Goal: Information Seeking & Learning: Compare options

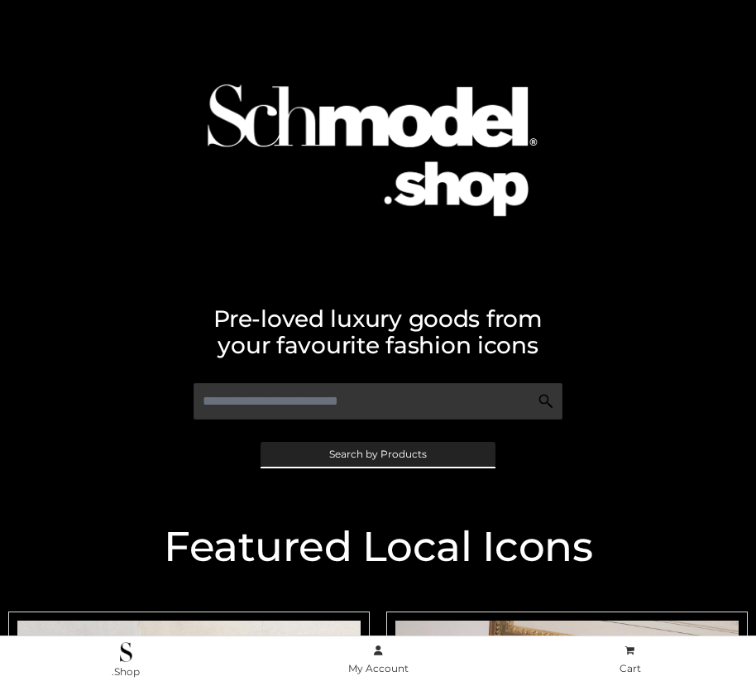
click at [377, 453] on span "Search by Products" at bounding box center [378, 454] width 98 height 10
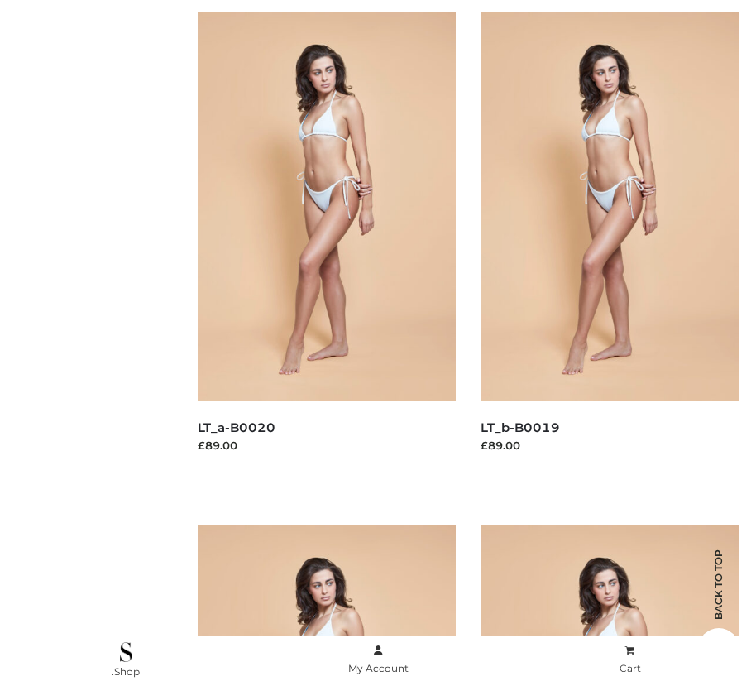
scroll to position [166, 0]
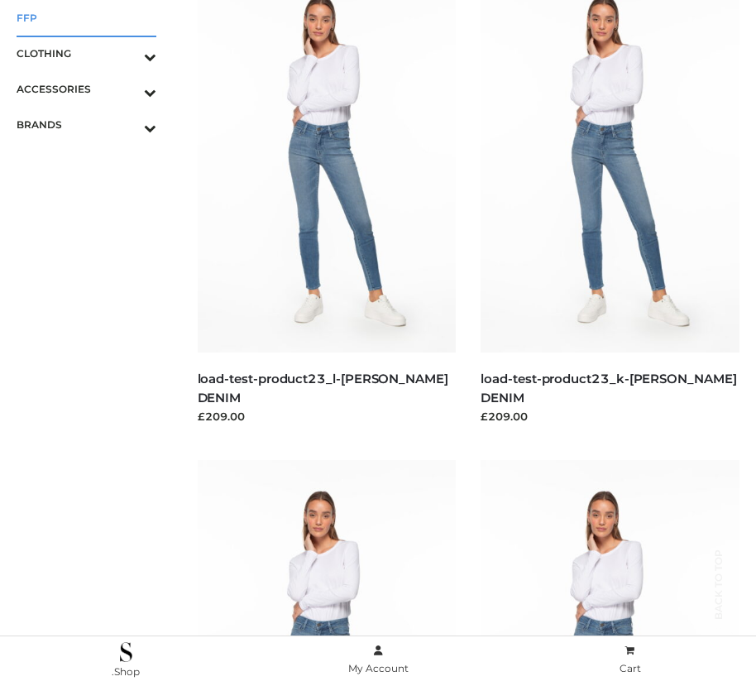
click at [86, 17] on span "FFP" at bounding box center [87, 17] width 140 height 19
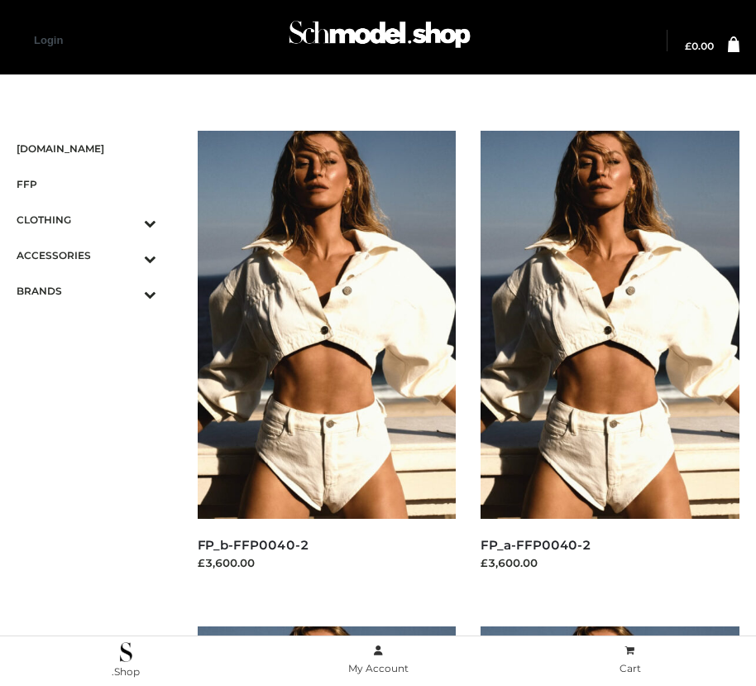
scroll to position [1891, 0]
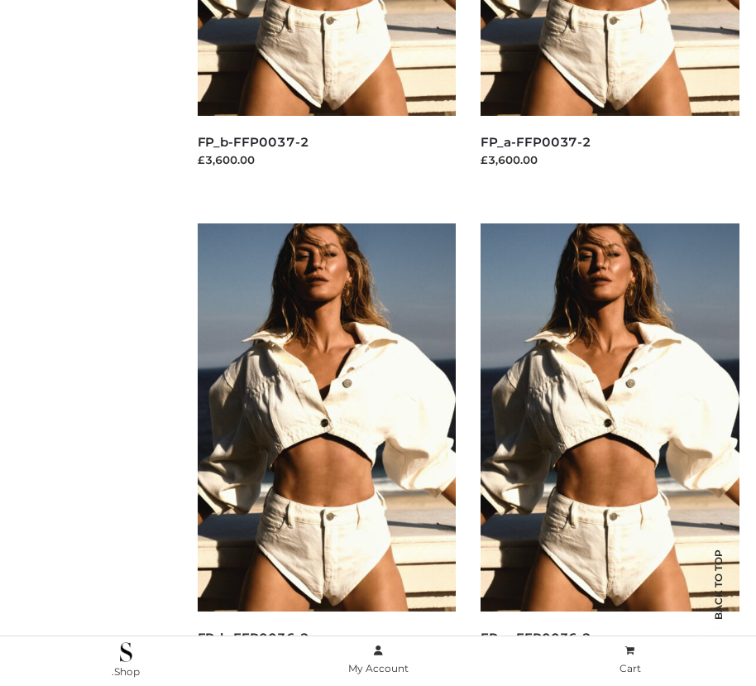
click at [326, 454] on img at bounding box center [327, 417] width 259 height 388
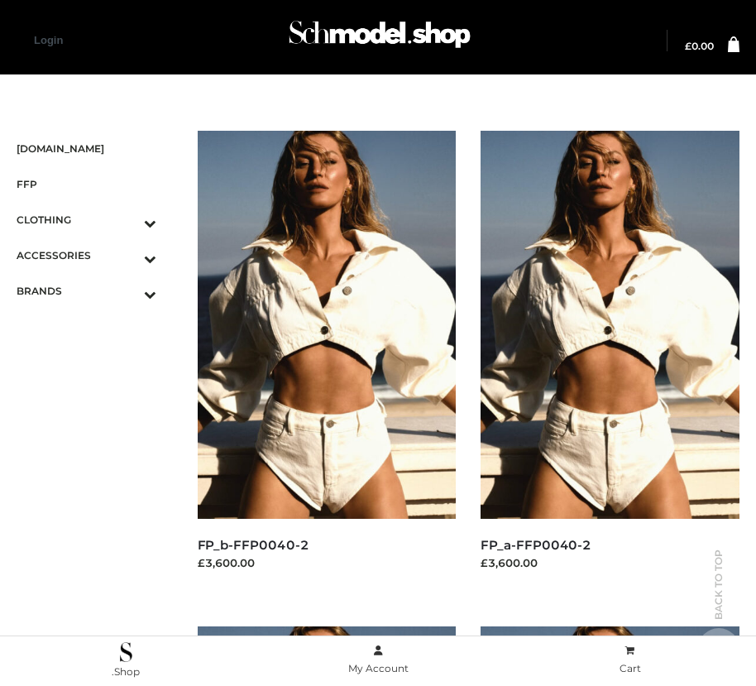
scroll to position [1395, 0]
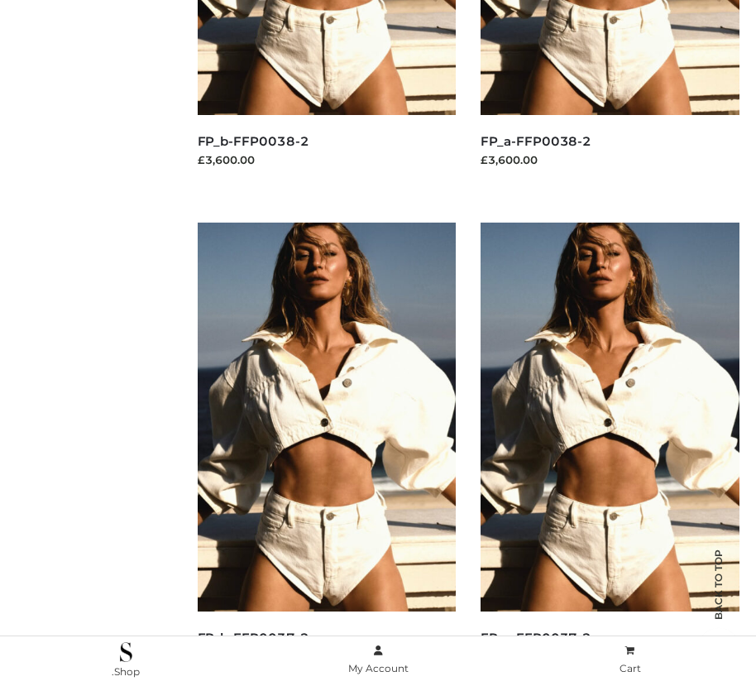
click at [610, 453] on img at bounding box center [610, 417] width 259 height 388
click at [326, 453] on img at bounding box center [327, 417] width 259 height 388
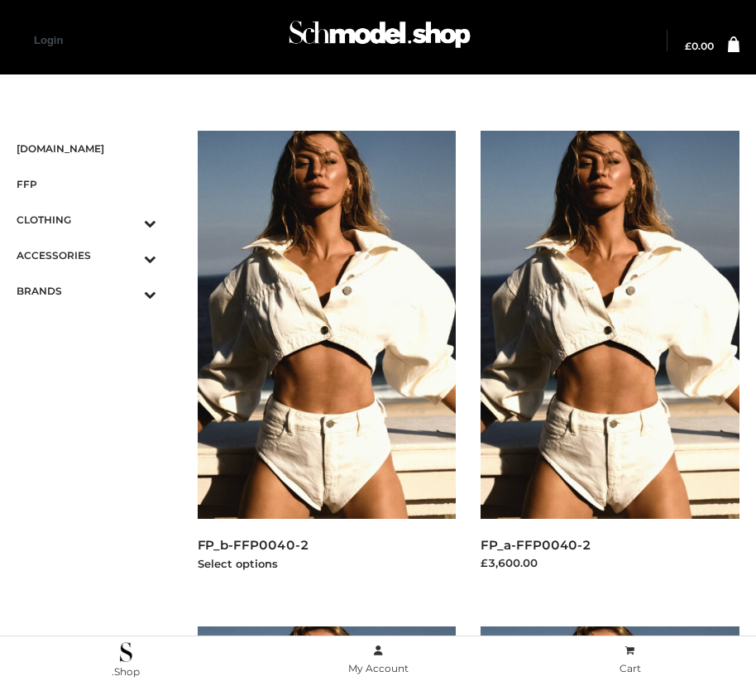
click at [326, 362] on img at bounding box center [327, 325] width 259 height 388
click at [127, 255] on icon "Toggle Submenu" at bounding box center [63, 258] width 185 height 19
click at [94, 326] on span "JEWELRY" at bounding box center [94, 326] width 123 height 19
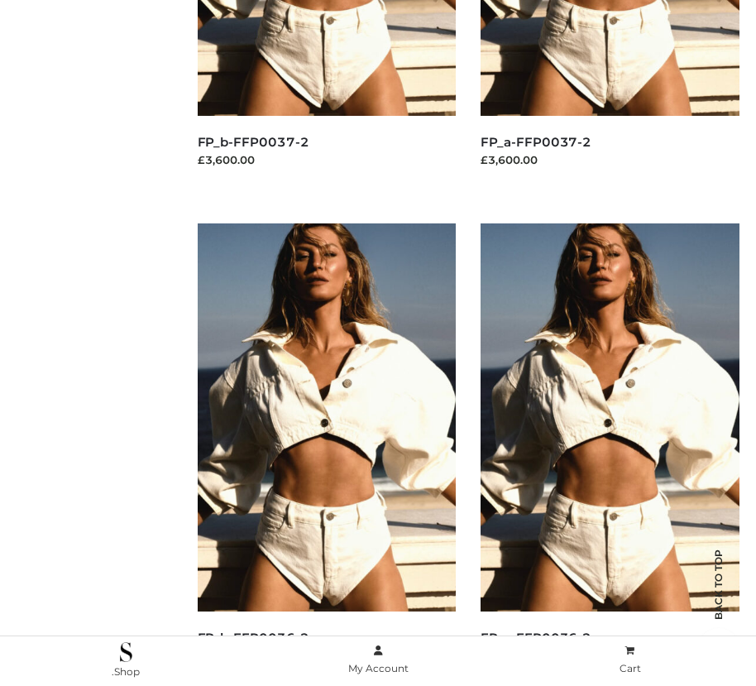
click at [326, 454] on img at bounding box center [327, 417] width 259 height 388
click at [610, 454] on img at bounding box center [610, 417] width 259 height 388
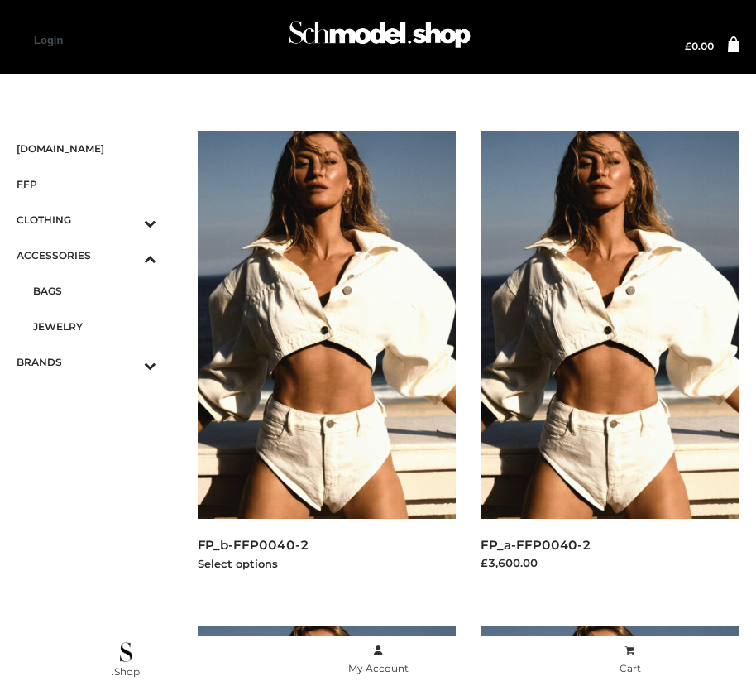
click at [326, 362] on img at bounding box center [327, 325] width 259 height 388
click at [127, 362] on icon "Toggle Submenu" at bounding box center [63, 365] width 185 height 19
click at [94, 362] on span "PARKERSMITH" at bounding box center [94, 361] width 123 height 19
